Goal: Check status: Check status

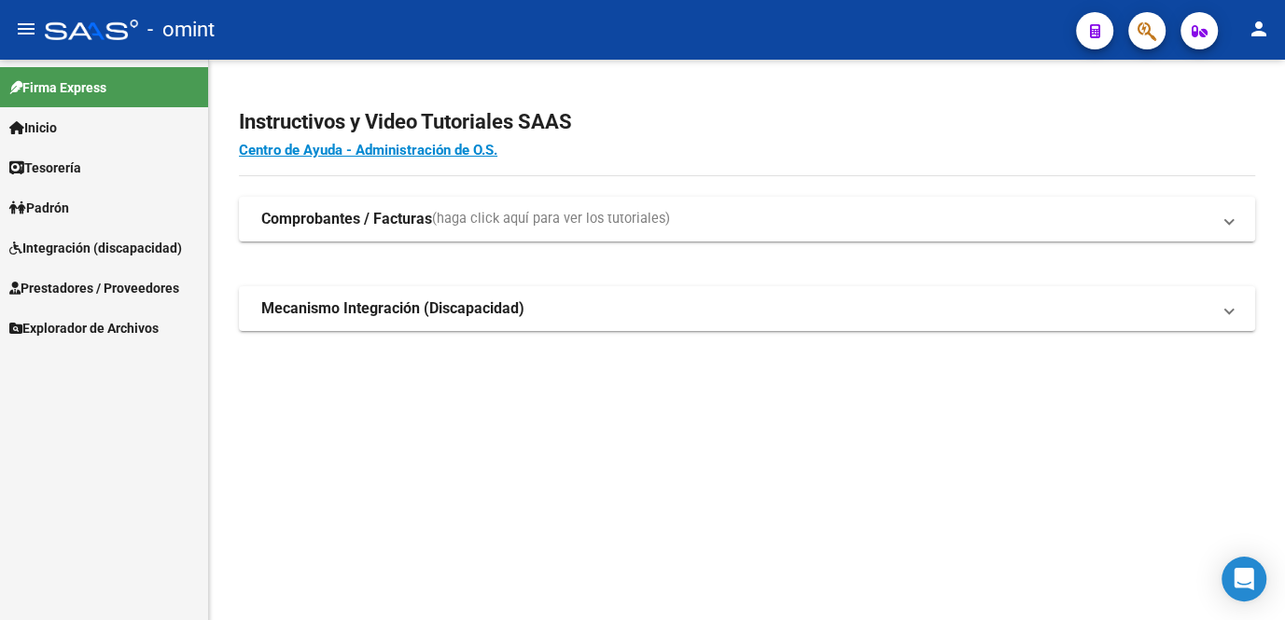
click at [105, 251] on span "Integración (discapacidad)" at bounding box center [95, 248] width 173 height 21
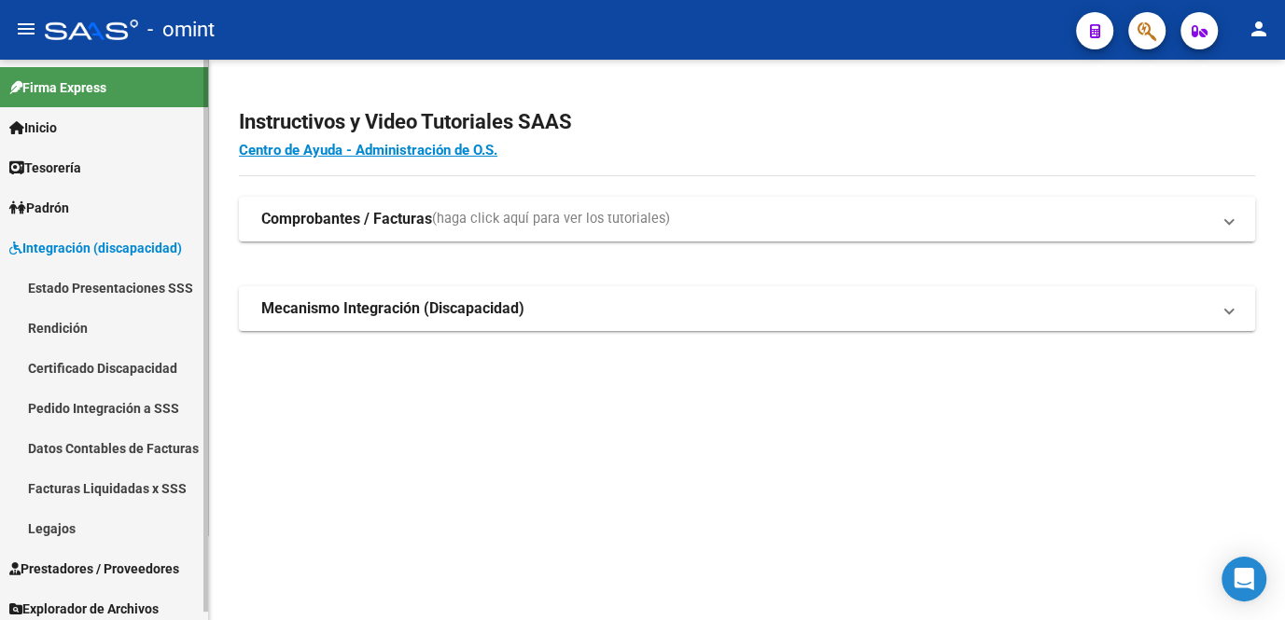
click at [61, 525] on link "Legajos" at bounding box center [104, 528] width 208 height 40
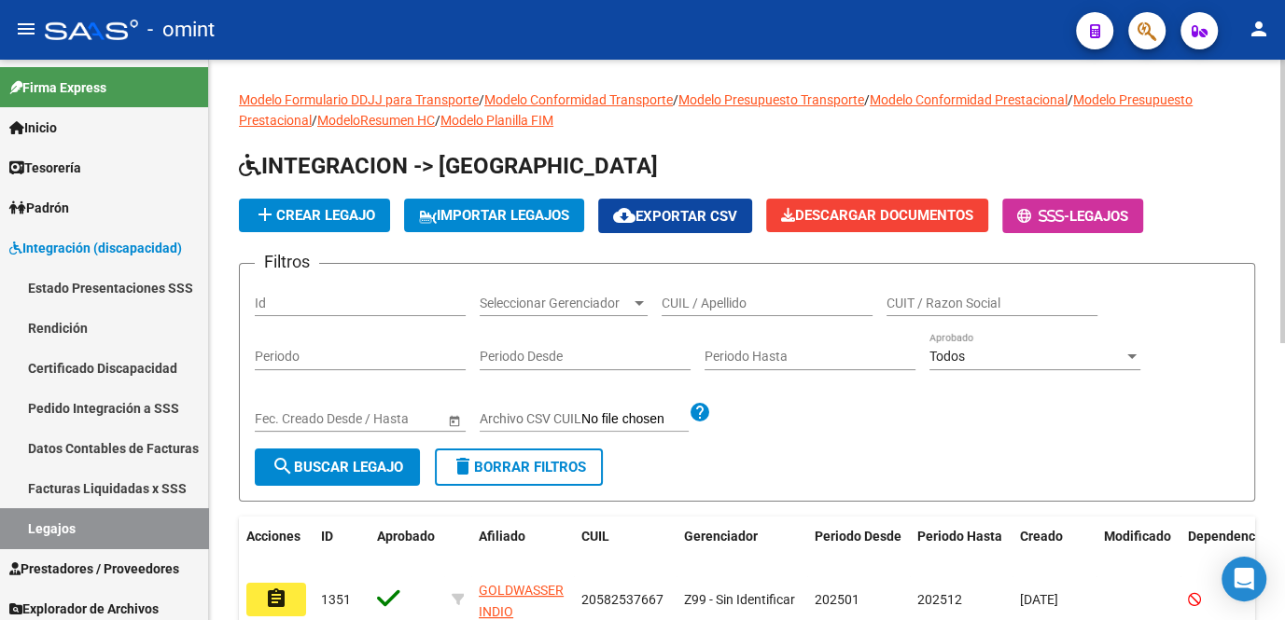
click at [687, 298] on input "CUIL / Apellido" at bounding box center [766, 304] width 211 height 16
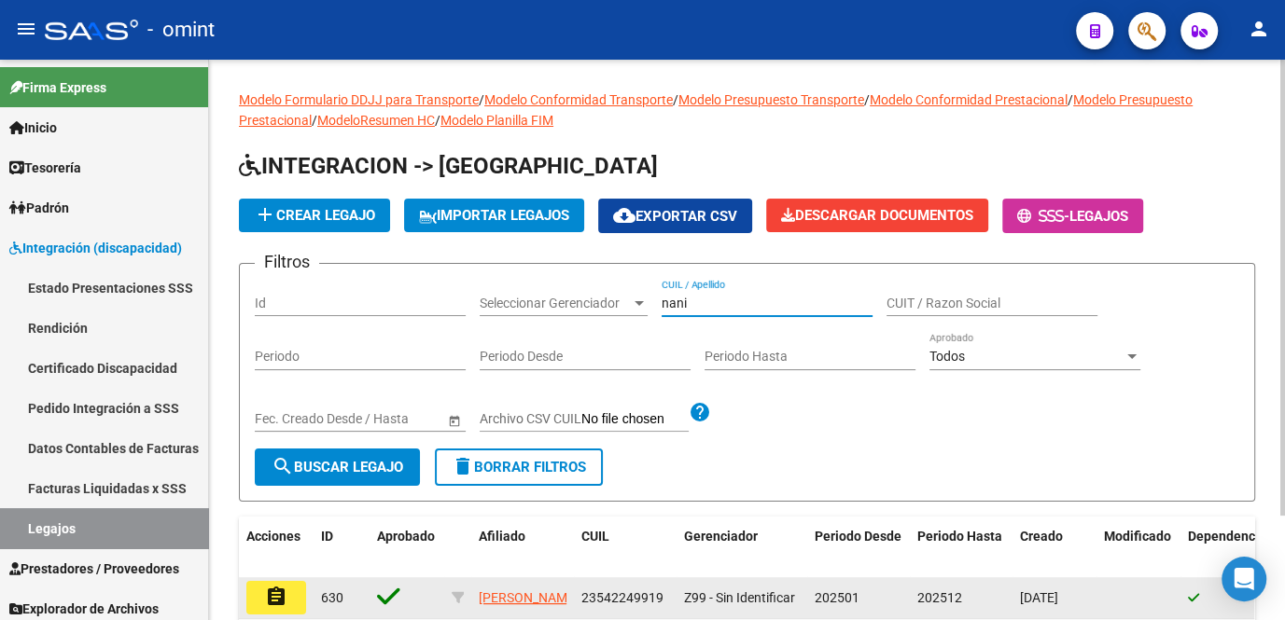
type input "nani"
click at [299, 597] on button "assignment" at bounding box center [276, 598] width 60 height 34
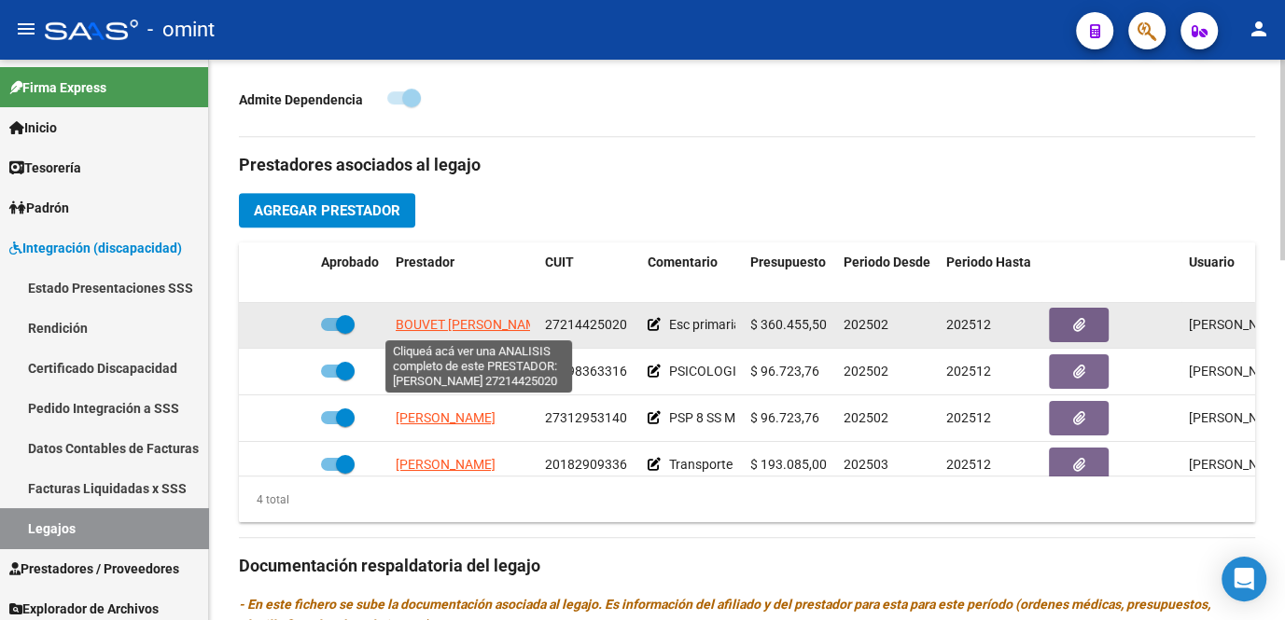
click at [480, 327] on span "BOUVET LIA MARIA NATALIA" at bounding box center [472, 324] width 152 height 15
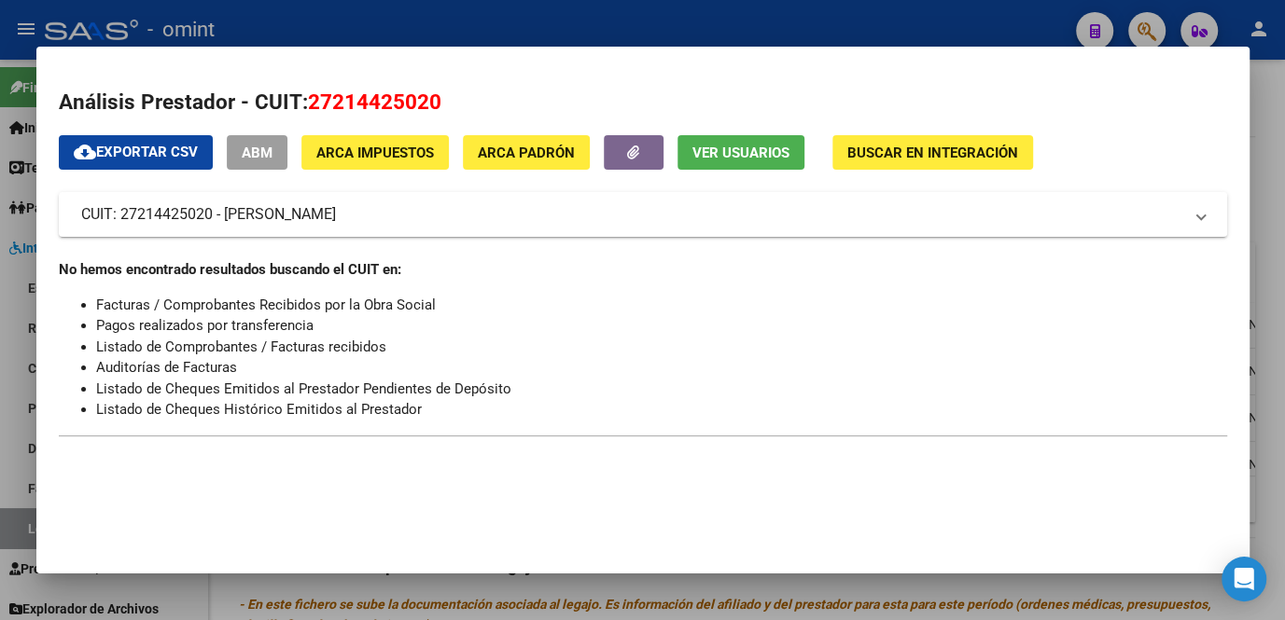
click at [410, 104] on span "27214425020" at bounding box center [374, 102] width 133 height 24
copy span "27214425020"
click at [433, 586] on div at bounding box center [642, 310] width 1285 height 620
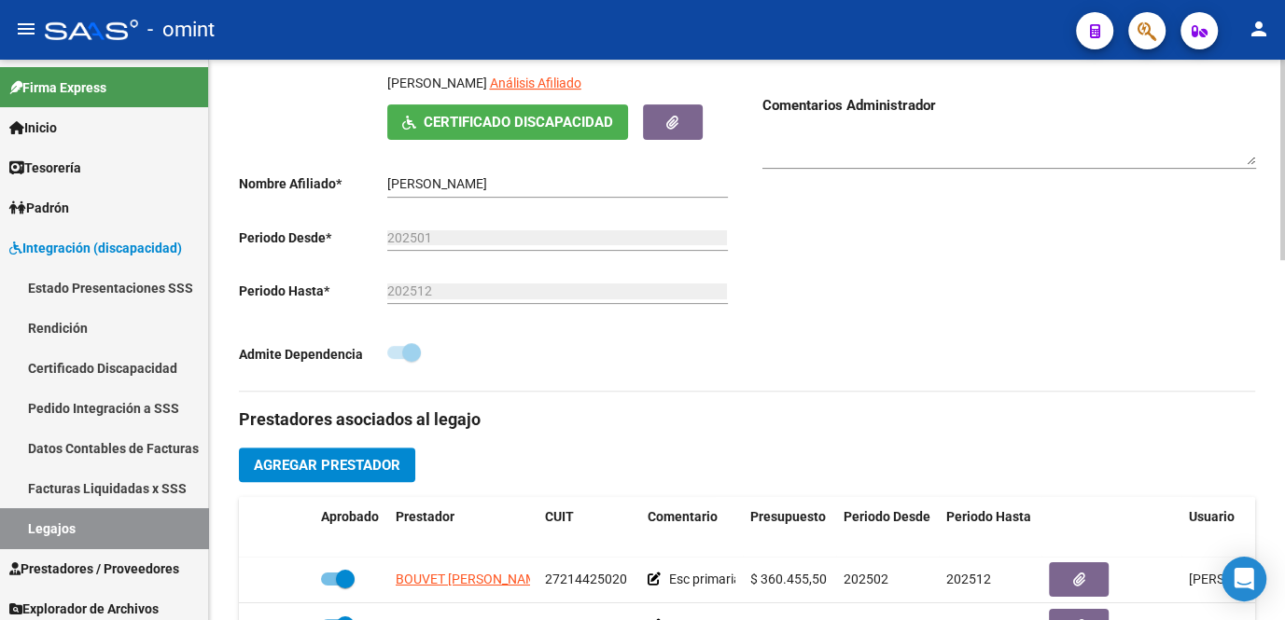
scroll to position [84, 0]
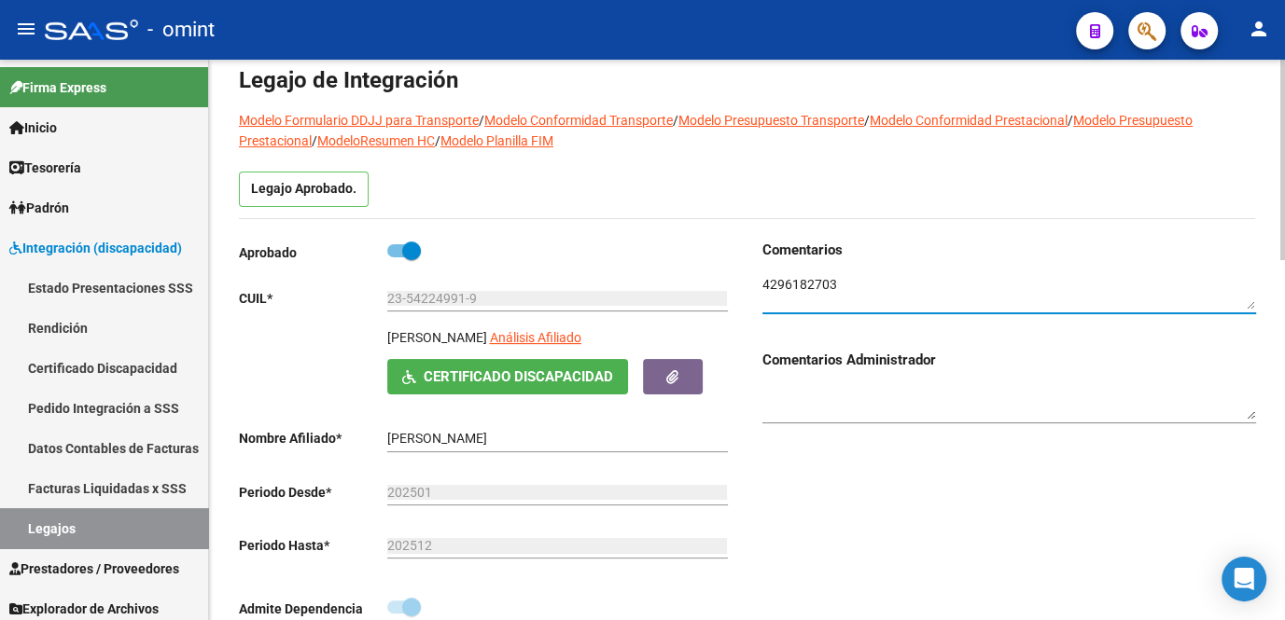
click at [803, 285] on textarea at bounding box center [1009, 292] width 494 height 35
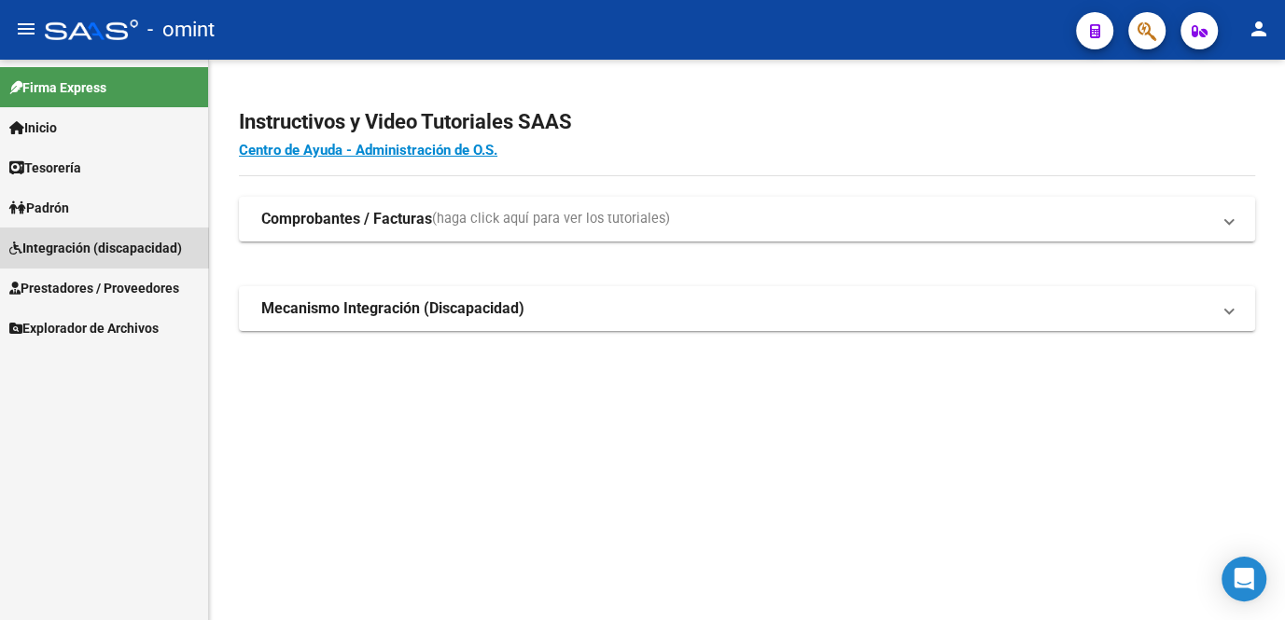
click at [84, 256] on span "Integración (discapacidad)" at bounding box center [95, 248] width 173 height 21
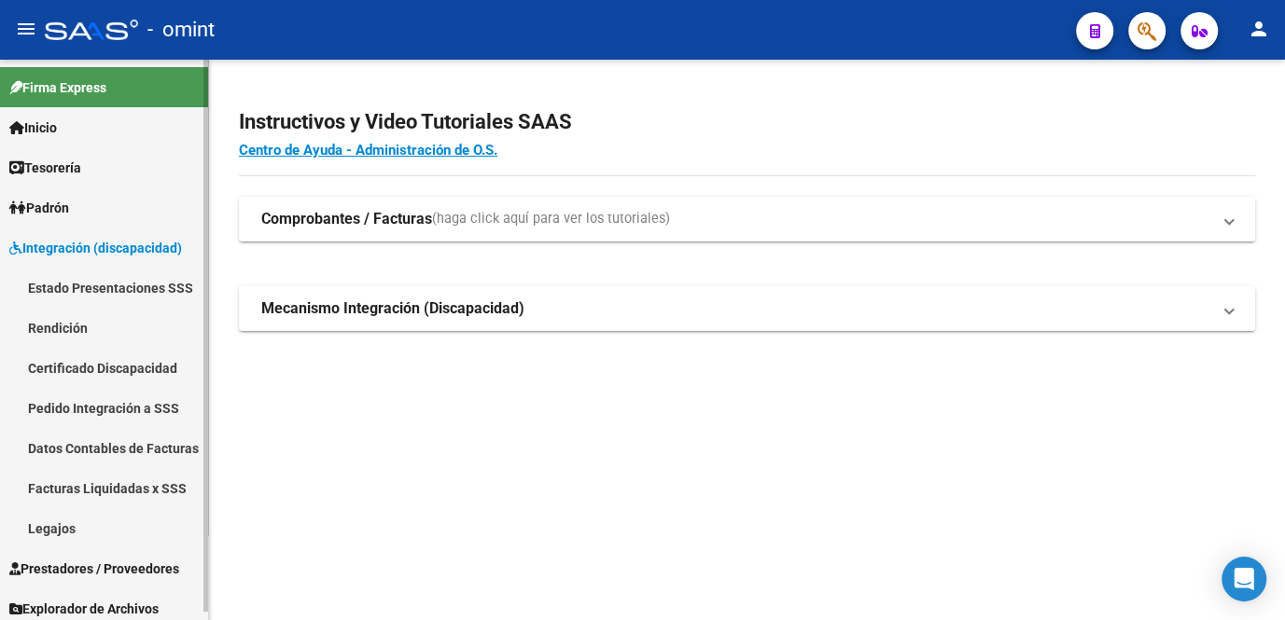
click at [92, 494] on link "Facturas Liquidadas x SSS" at bounding box center [104, 488] width 208 height 40
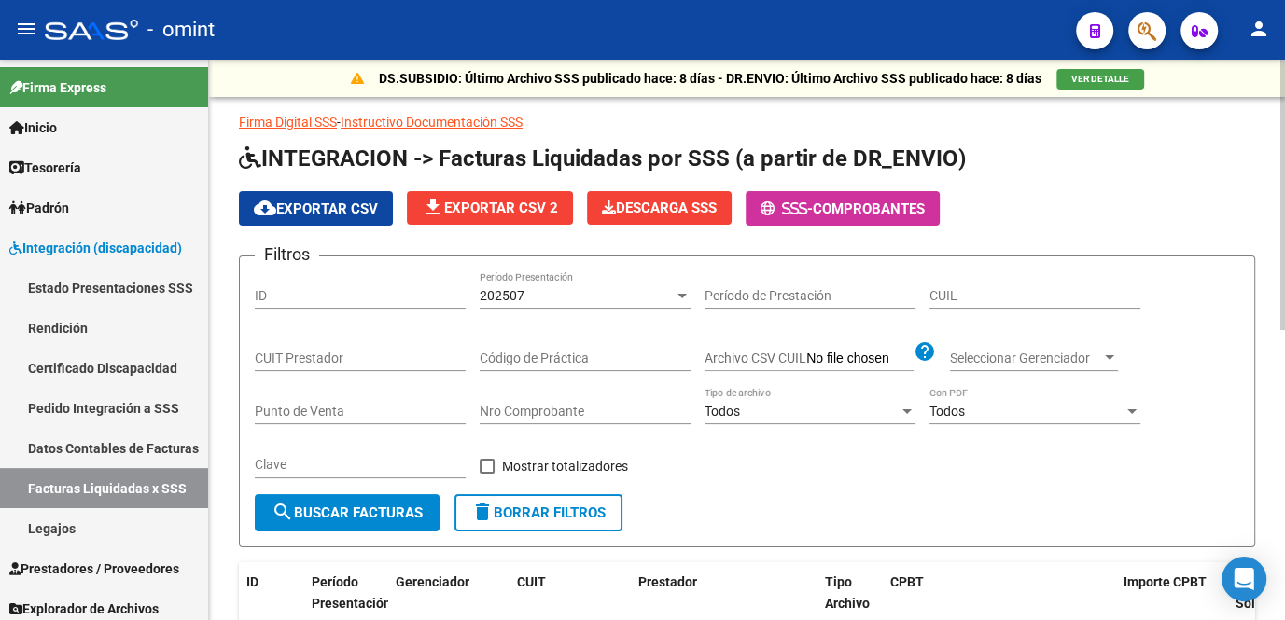
click at [508, 525] on button "delete Borrar Filtros" at bounding box center [538, 512] width 168 height 37
click at [348, 364] on input "CUIT Prestador" at bounding box center [360, 359] width 211 height 16
paste input "27-21442502-0"
type input "27-21442502-0"
click at [399, 516] on span "search Buscar Facturas" at bounding box center [346, 513] width 151 height 17
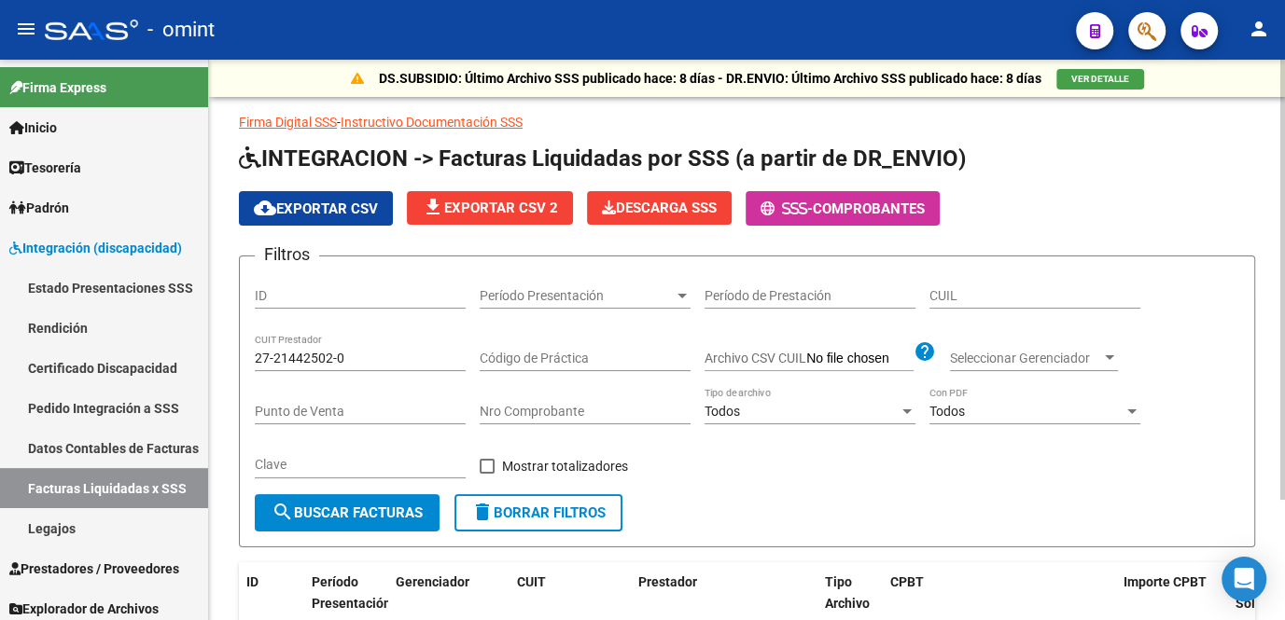
scroll to position [153, 0]
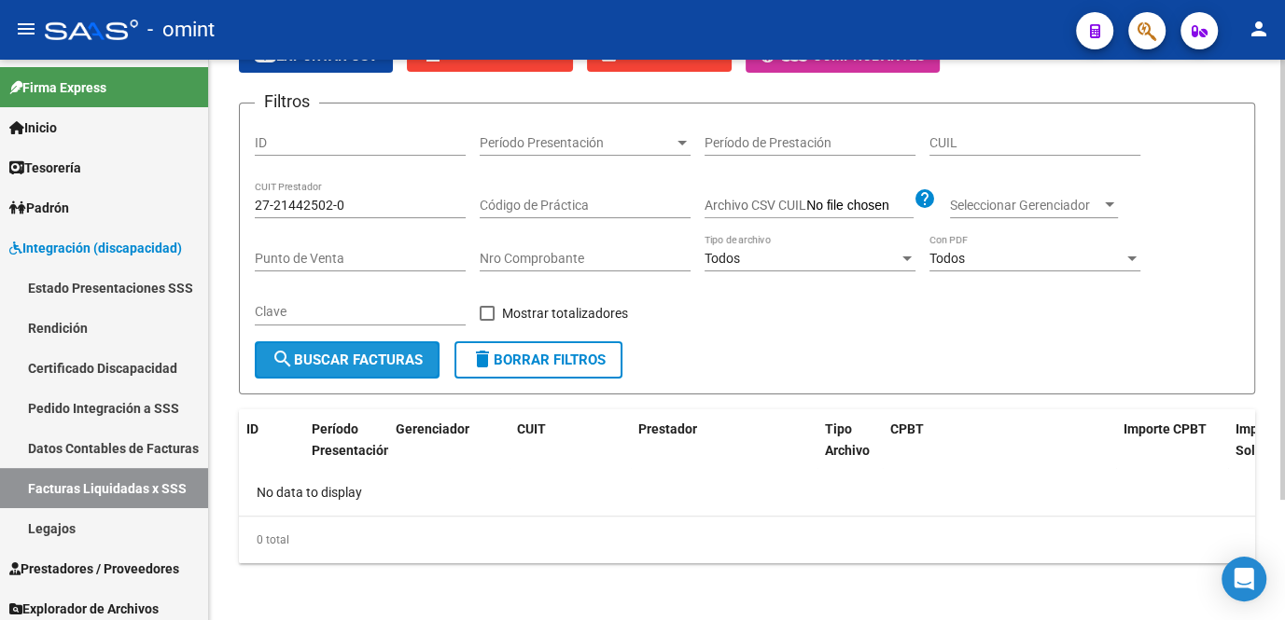
click at [341, 358] on span "search Buscar Facturas" at bounding box center [346, 360] width 151 height 17
click at [392, 358] on span "search Buscar Facturas" at bounding box center [346, 360] width 151 height 17
click at [385, 362] on span "search Buscar Facturas" at bounding box center [346, 360] width 151 height 17
